Goal: Task Accomplishment & Management: Complete application form

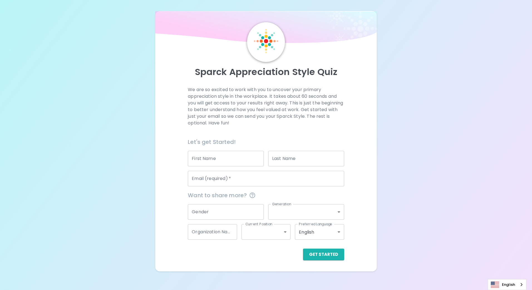
click at [240, 161] on input "First Name" at bounding box center [226, 159] width 76 height 16
type input "THALERNGSAK"
click at [318, 160] on input "PIPATHANA" at bounding box center [306, 159] width 76 height 16
type input "PIPATHANAPOOMPORN"
type input "[EMAIL_ADDRESS][DOMAIN_NAME]"
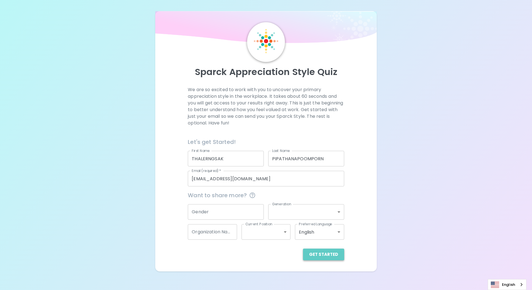
click at [329, 254] on button "Get Started" at bounding box center [323, 255] width 41 height 12
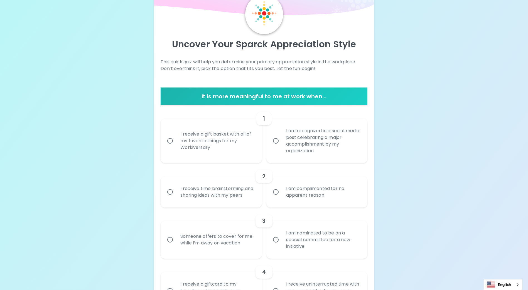
scroll to position [56, 0]
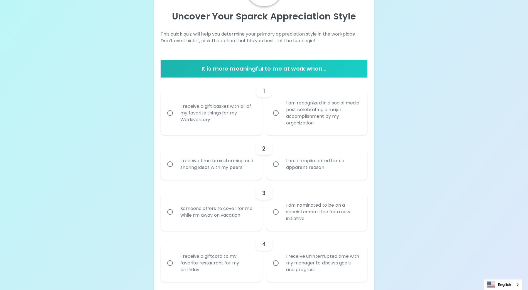
click at [303, 114] on div "I am recognized in a social media post celebrating a major accomplishment by my…" at bounding box center [323, 113] width 83 height 40
click at [282, 114] on input "I am recognized in a social media post celebrating a major accomplishment by my…" at bounding box center [276, 113] width 12 height 12
radio input "true"
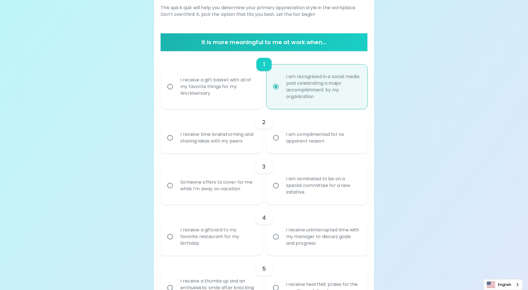
scroll to position [100, 0]
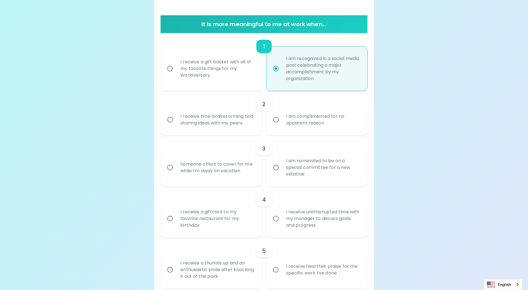
click at [201, 123] on div "I receive time brainstorming and sharing ideas with my peers" at bounding box center [217, 120] width 83 height 27
click at [176, 123] on input "I receive time brainstorming and sharing ideas with my peers" at bounding box center [170, 120] width 12 height 12
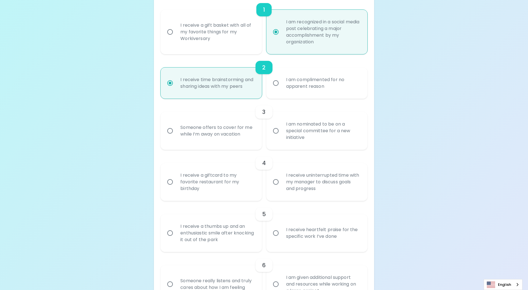
scroll to position [145, 0]
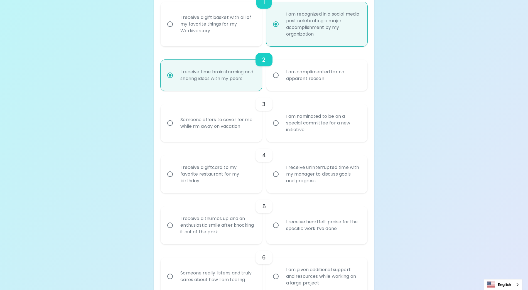
radio input "true"
click at [218, 133] on div "Someone offers to cover for me while I’m away on vacation" at bounding box center [217, 123] width 83 height 27
click at [176, 129] on input "Someone offers to cover for me while I’m away on vacation" at bounding box center [170, 123] width 12 height 12
radio input "false"
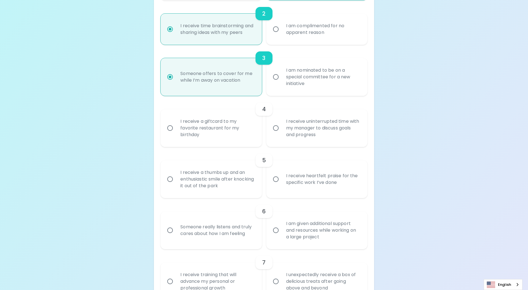
scroll to position [217, 0]
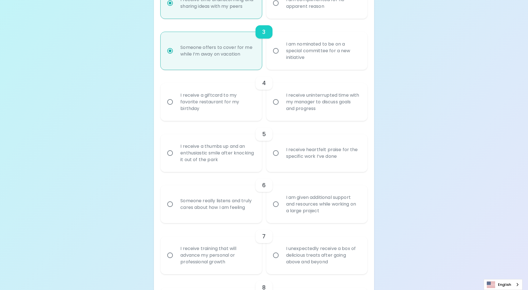
radio input "true"
click at [321, 111] on div "I receive uninterrupted time with my manager to discuss goals and progress" at bounding box center [323, 101] width 83 height 33
click at [282, 108] on input "I receive uninterrupted time with my manager to discuss goals and progress" at bounding box center [276, 102] width 12 height 12
radio input "false"
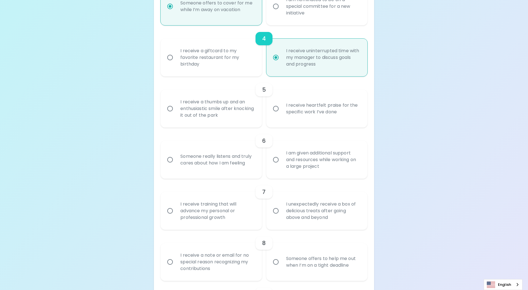
scroll to position [289, 0]
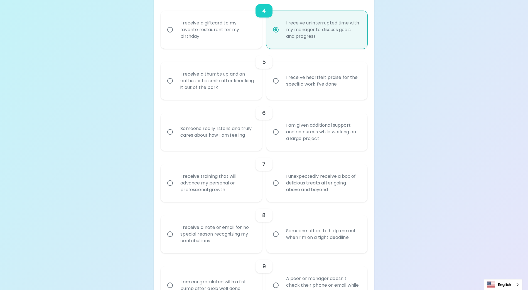
radio input "true"
click at [332, 91] on div "I receive heartfelt praise for the specific work I’ve done" at bounding box center [323, 81] width 83 height 27
click at [282, 87] on input "I receive heartfelt praise for the specific work I’ve done" at bounding box center [276, 81] width 12 height 12
radio input "false"
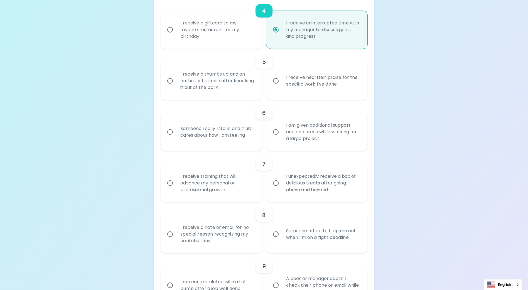
radio input "false"
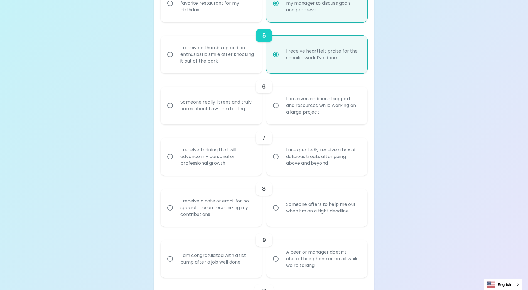
scroll to position [334, 0]
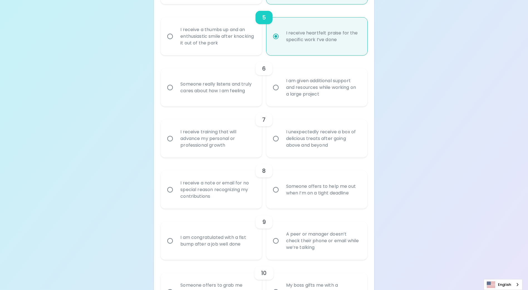
radio input "true"
click at [246, 100] on div "Someone really listens and truly cares about how I am feeling" at bounding box center [217, 87] width 83 height 27
click at [176, 93] on input "Someone really listens and truly cares about how I am feeling" at bounding box center [170, 88] width 12 height 12
radio input "false"
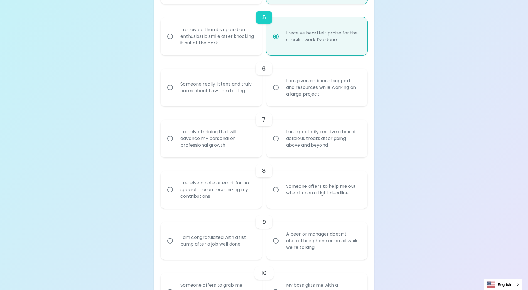
radio input "false"
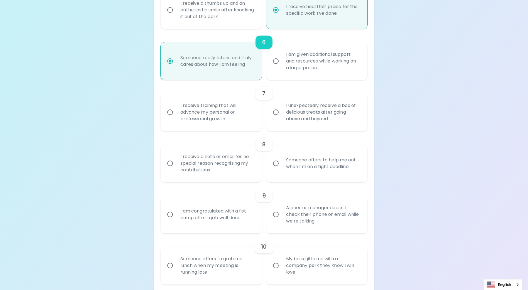
scroll to position [378, 0]
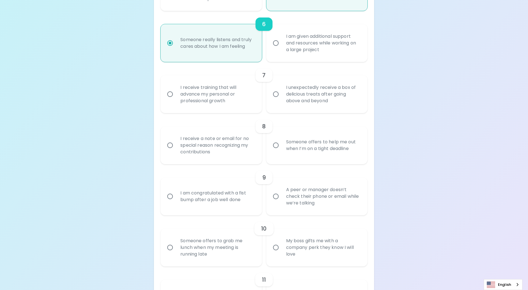
radio input "true"
click at [224, 108] on div "I receive training that will advance my personal or professional growth" at bounding box center [217, 94] width 83 height 33
click at [176, 100] on input "I receive training that will advance my personal or professional growth" at bounding box center [170, 94] width 12 height 12
radio input "false"
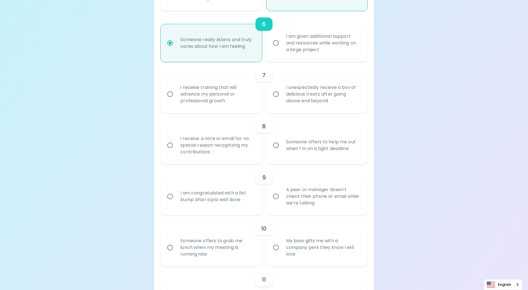
radio input "false"
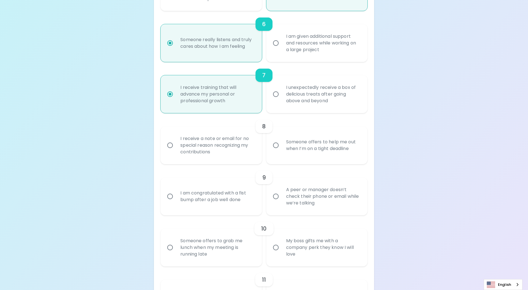
scroll to position [423, 0]
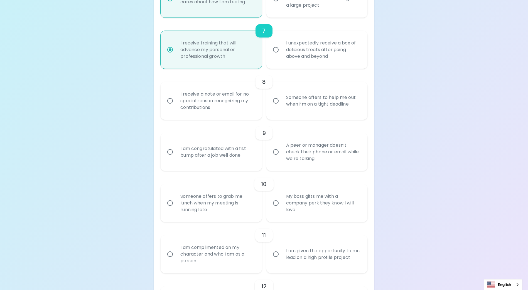
radio input "true"
click at [223, 113] on div "I receive a note or email for no special reason recognizing my contributions" at bounding box center [217, 100] width 83 height 33
click at [176, 107] on input "I receive a note or email for no special reason recognizing my contributions" at bounding box center [170, 101] width 12 height 12
radio input "false"
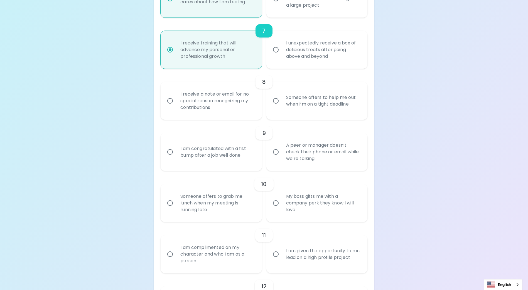
radio input "false"
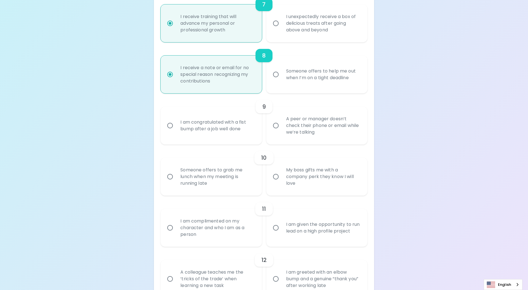
scroll to position [467, 0]
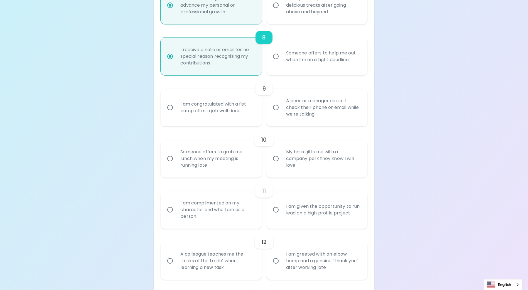
radio input "true"
click at [225, 121] on div "I am congratulated with a fist bump after a job well done" at bounding box center [217, 107] width 83 height 27
click at [176, 114] on input "I am congratulated with a fist bump after a job well done" at bounding box center [170, 108] width 12 height 12
radio input "false"
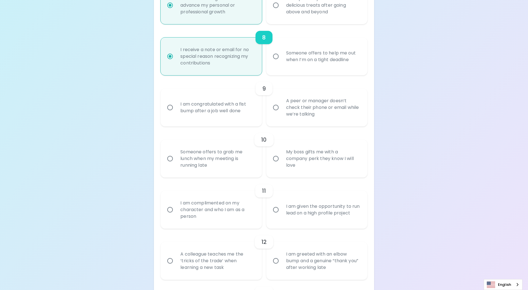
radio input "false"
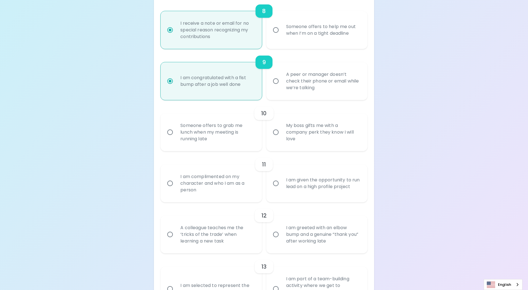
scroll to position [512, 0]
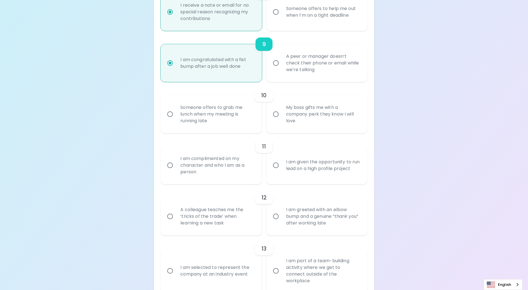
radio input "true"
click at [228, 125] on div "Someone offers to grab me lunch when my meeting is running late" at bounding box center [217, 114] width 83 height 33
click at [176, 120] on input "Someone offers to grab me lunch when my meeting is running late" at bounding box center [170, 114] width 12 height 12
radio input "false"
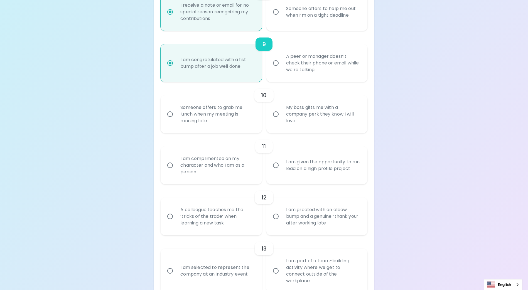
radio input "false"
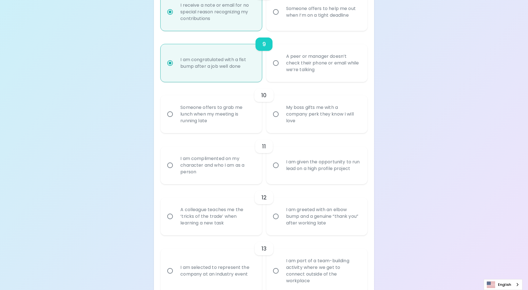
radio input "false"
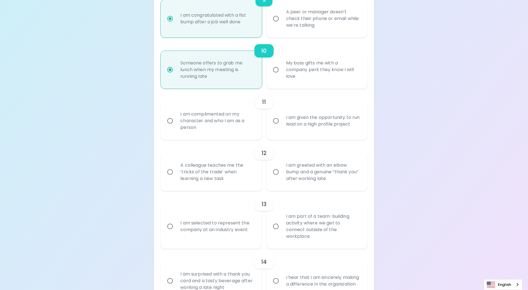
radio input "true"
click at [228, 132] on div "I am complimented on my character and who I am as a person" at bounding box center [217, 120] width 83 height 33
click at [176, 127] on input "I am complimented on my character and who I am as a person" at bounding box center [170, 121] width 12 height 12
radio input "false"
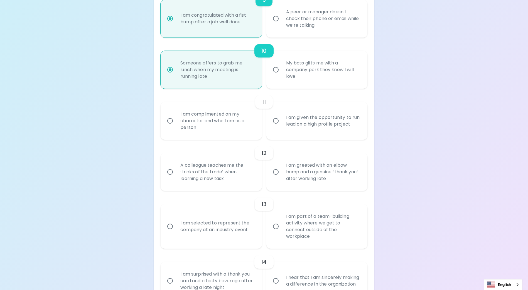
radio input "false"
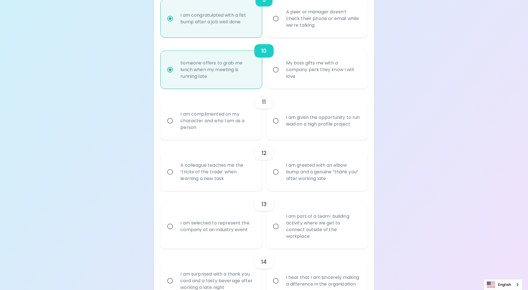
radio input "false"
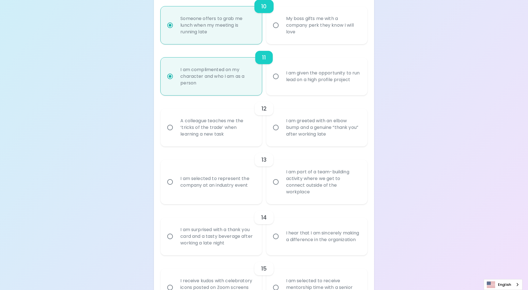
radio input "true"
click at [227, 139] on div "A colleague teaches me the ‘tricks of the trade’ when learning a new task" at bounding box center [217, 127] width 83 height 33
click at [176, 134] on input "A colleague teaches me the ‘tricks of the trade’ when learning a new task" at bounding box center [170, 128] width 12 height 12
radio input "false"
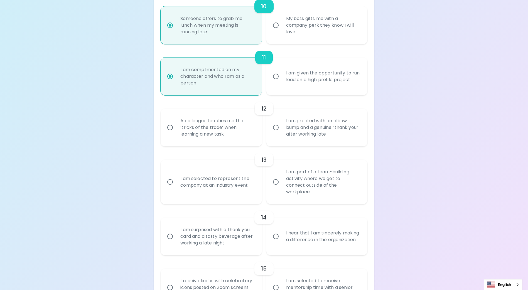
radio input "false"
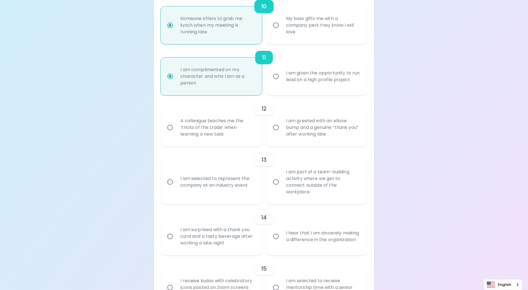
radio input "false"
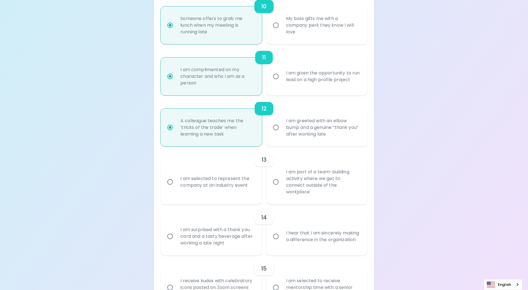
scroll to position [645, 0]
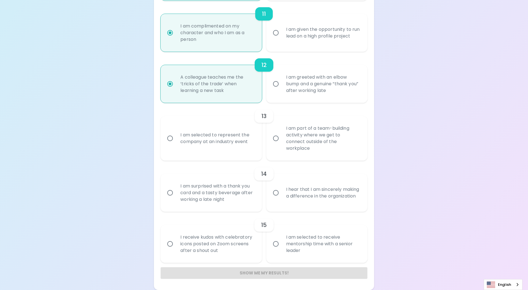
radio input "true"
click at [227, 144] on div "I am selected to represent the company at an industry event" at bounding box center [217, 138] width 83 height 27
click at [176, 144] on input "I am selected to represent the company at an industry event" at bounding box center [170, 139] width 12 height 12
radio input "false"
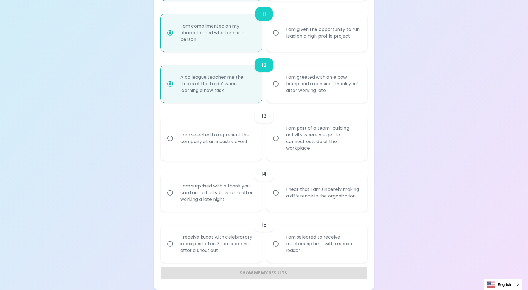
radio input "false"
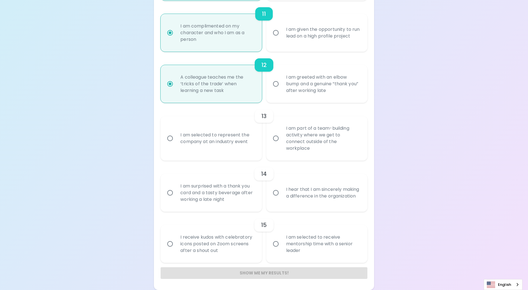
radio input "false"
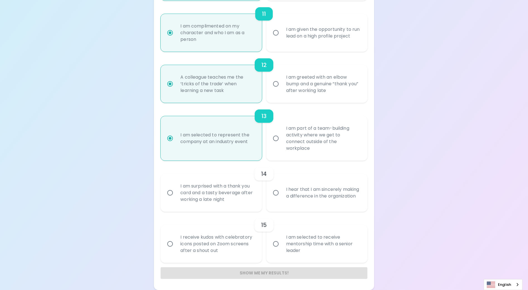
radio input "true"
click at [225, 177] on div "14" at bounding box center [264, 173] width 206 height 13
click at [222, 193] on div "I am surprised with a thank you card and a tasty beverage after working a late …" at bounding box center [217, 192] width 83 height 33
click at [176, 193] on input "I am surprised with a thank you card and a tasty beverage after working a late …" at bounding box center [170, 193] width 12 height 12
radio input "false"
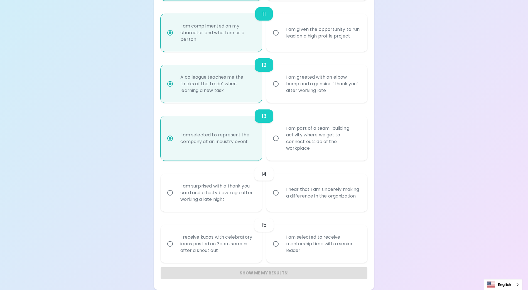
radio input "false"
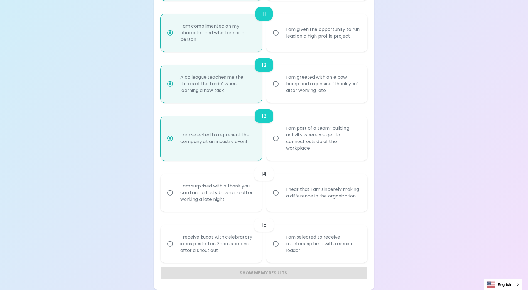
radio input "false"
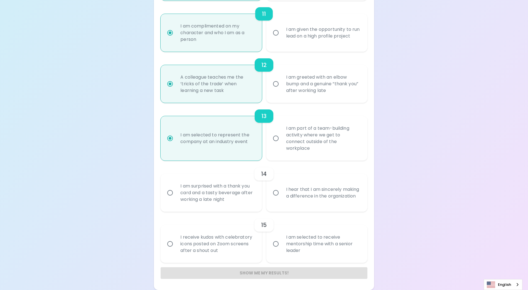
radio input "false"
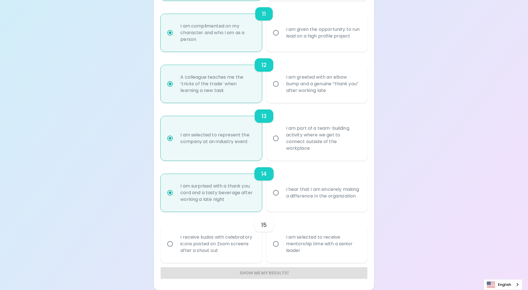
radio input "true"
click at [309, 245] on div "I am selected to receive mentorship time with a senior leader" at bounding box center [323, 244] width 83 height 33
click at [282, 245] on input "I am selected to receive mentorship time with a senior leader" at bounding box center [276, 244] width 12 height 12
radio input "false"
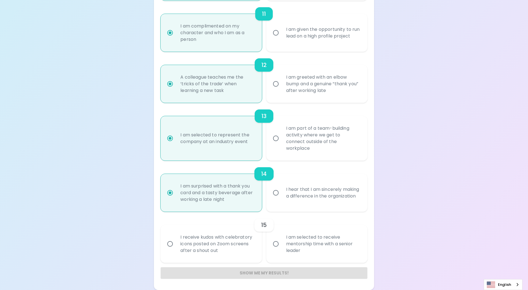
radio input "false"
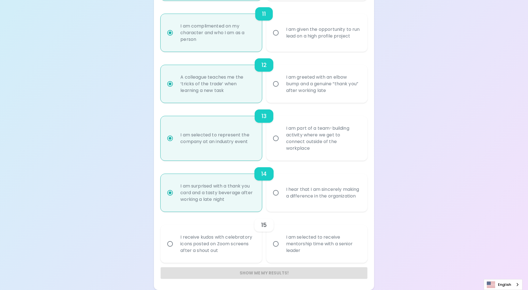
radio input "false"
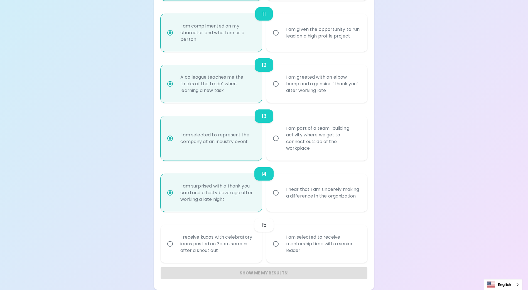
radio input "false"
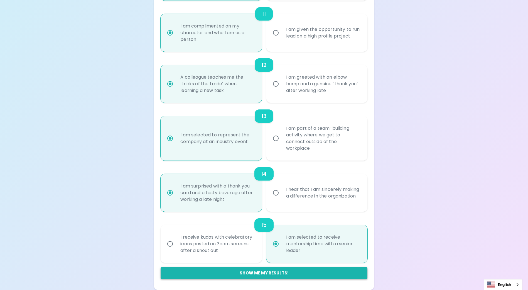
radio input "true"
click at [297, 273] on button "Show me my results!" at bounding box center [264, 274] width 206 height 12
radio input "false"
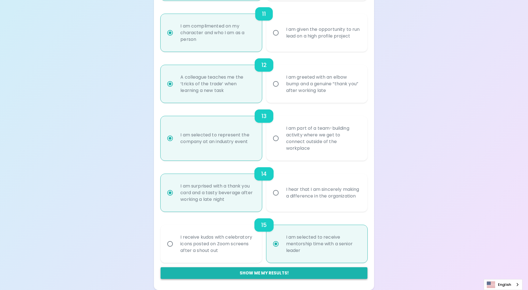
radio input "false"
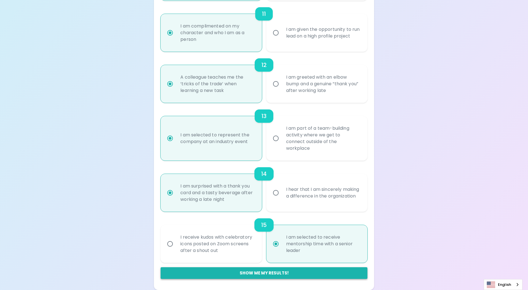
radio input "false"
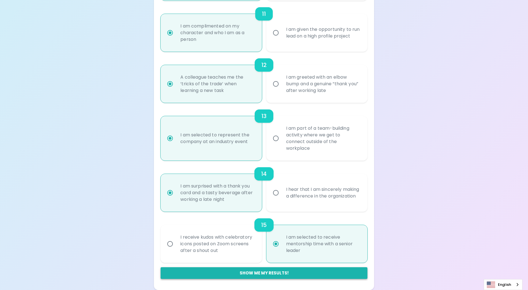
radio input "false"
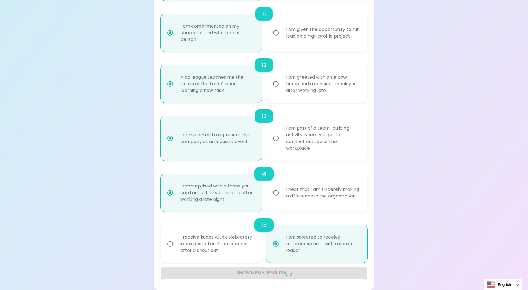
radio input "false"
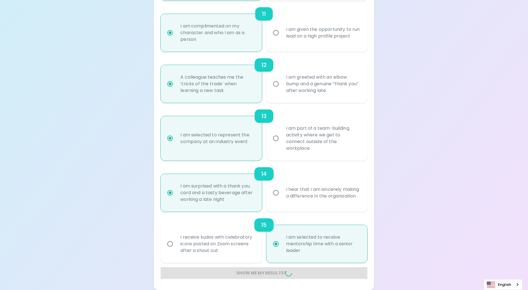
radio input "false"
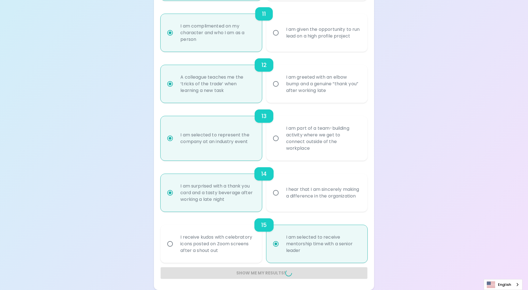
radio input "false"
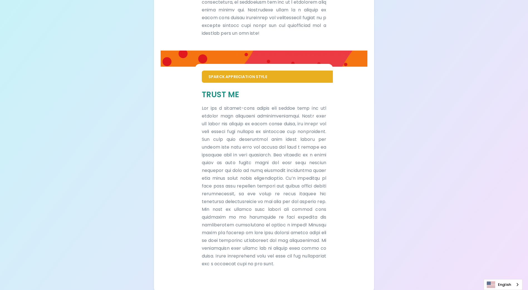
scroll to position [307, 0]
